Goal: Task Accomplishment & Management: Use online tool/utility

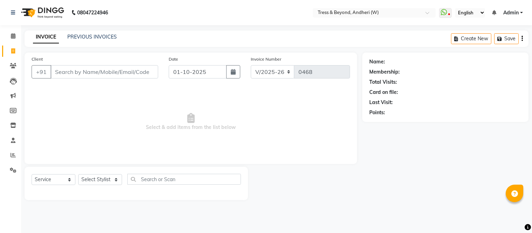
select select "4368"
select select "service"
click at [82, 36] on link "PREVIOUS INVOICES" at bounding box center [91, 37] width 49 height 6
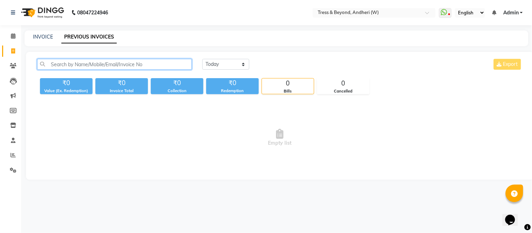
click at [71, 64] on input "text" at bounding box center [114, 64] width 155 height 11
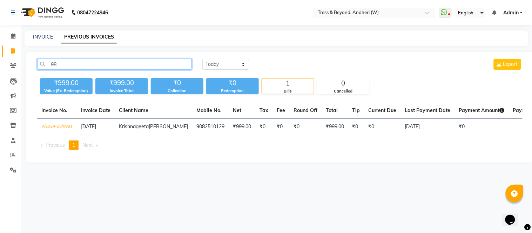
type input "9"
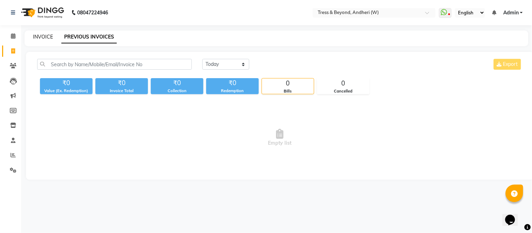
click at [46, 36] on link "INVOICE" at bounding box center [43, 37] width 20 height 6
select select "4368"
select select "service"
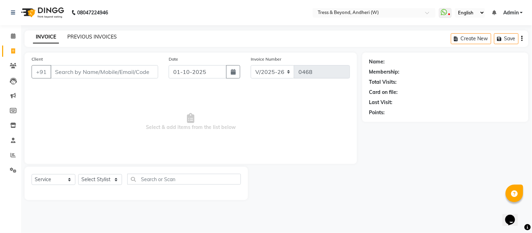
click at [87, 38] on link "PREVIOUS INVOICES" at bounding box center [91, 37] width 49 height 6
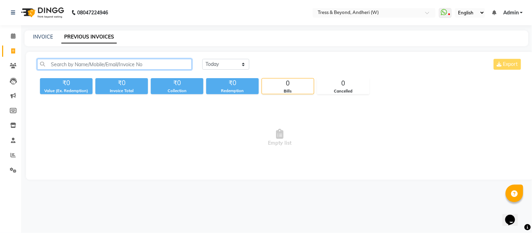
click at [88, 66] on input "text" at bounding box center [114, 64] width 155 height 11
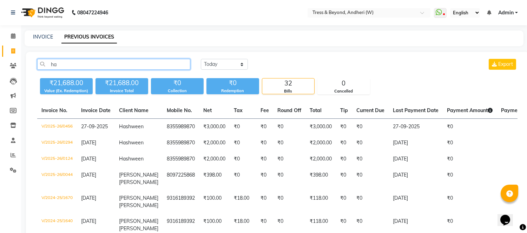
type input "h"
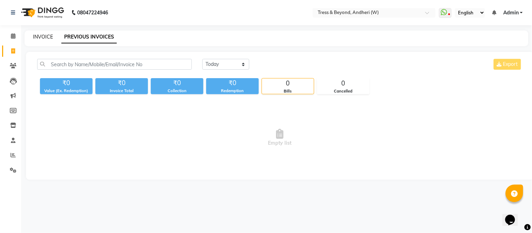
click at [46, 35] on link "INVOICE" at bounding box center [43, 37] width 20 height 6
select select "service"
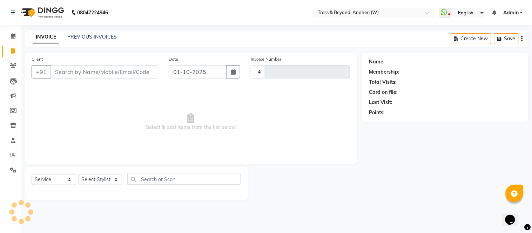
type input "0468"
select select "4368"
